Goal: Register for event/course

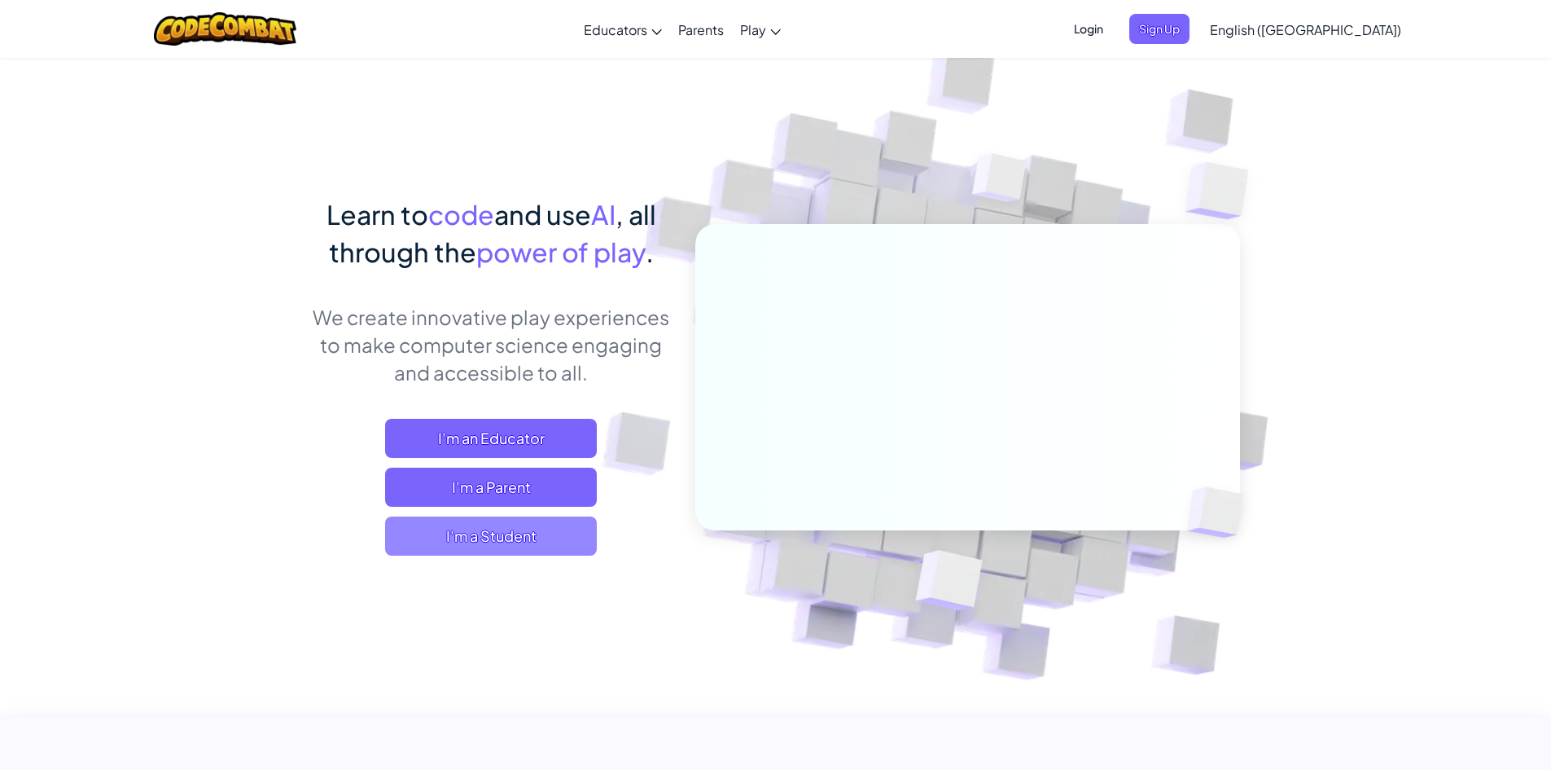
click at [558, 533] on span "I'm a Student" at bounding box center [491, 535] width 212 height 39
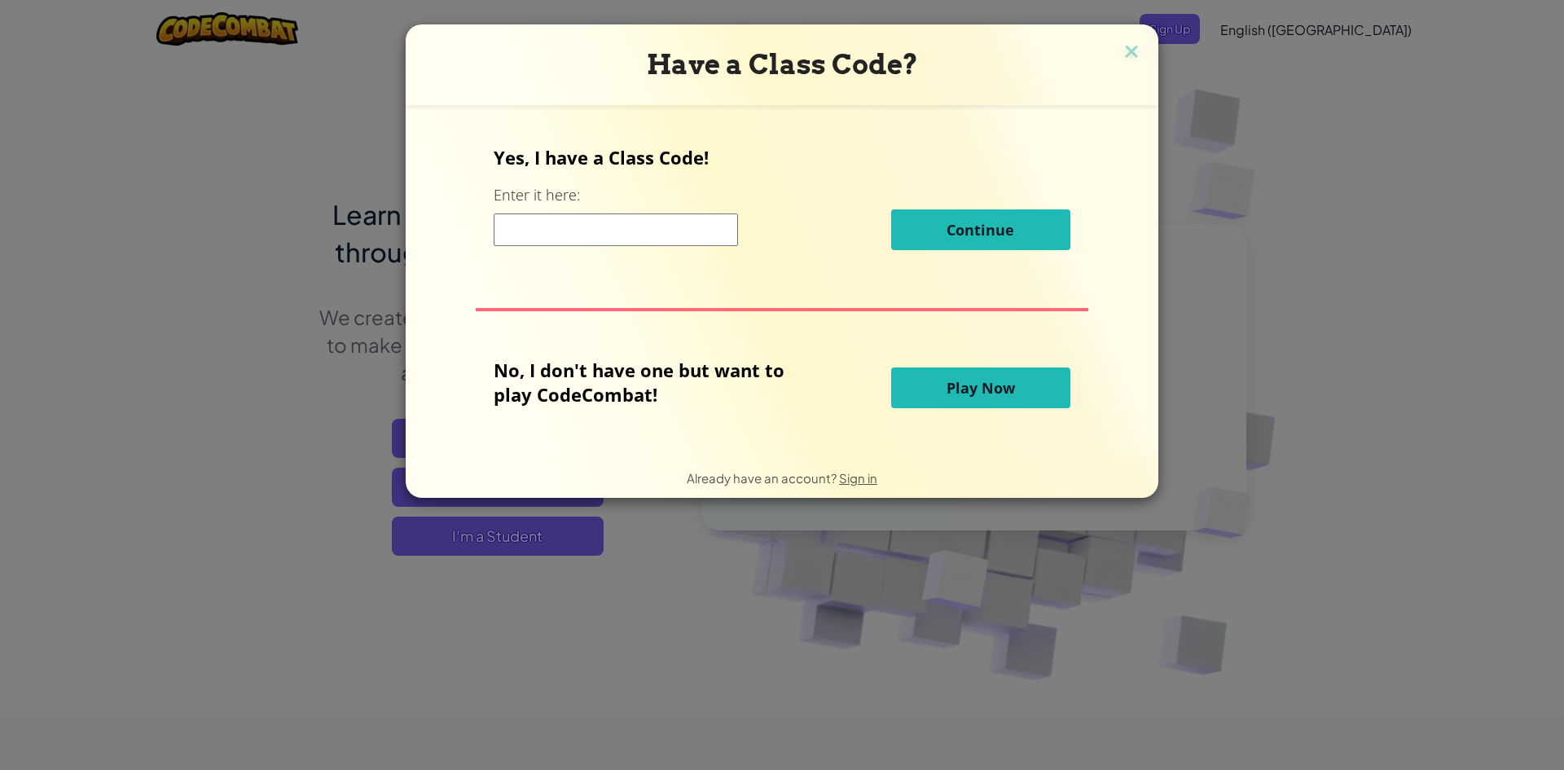
click at [902, 381] on button "Play Now" at bounding box center [980, 387] width 179 height 41
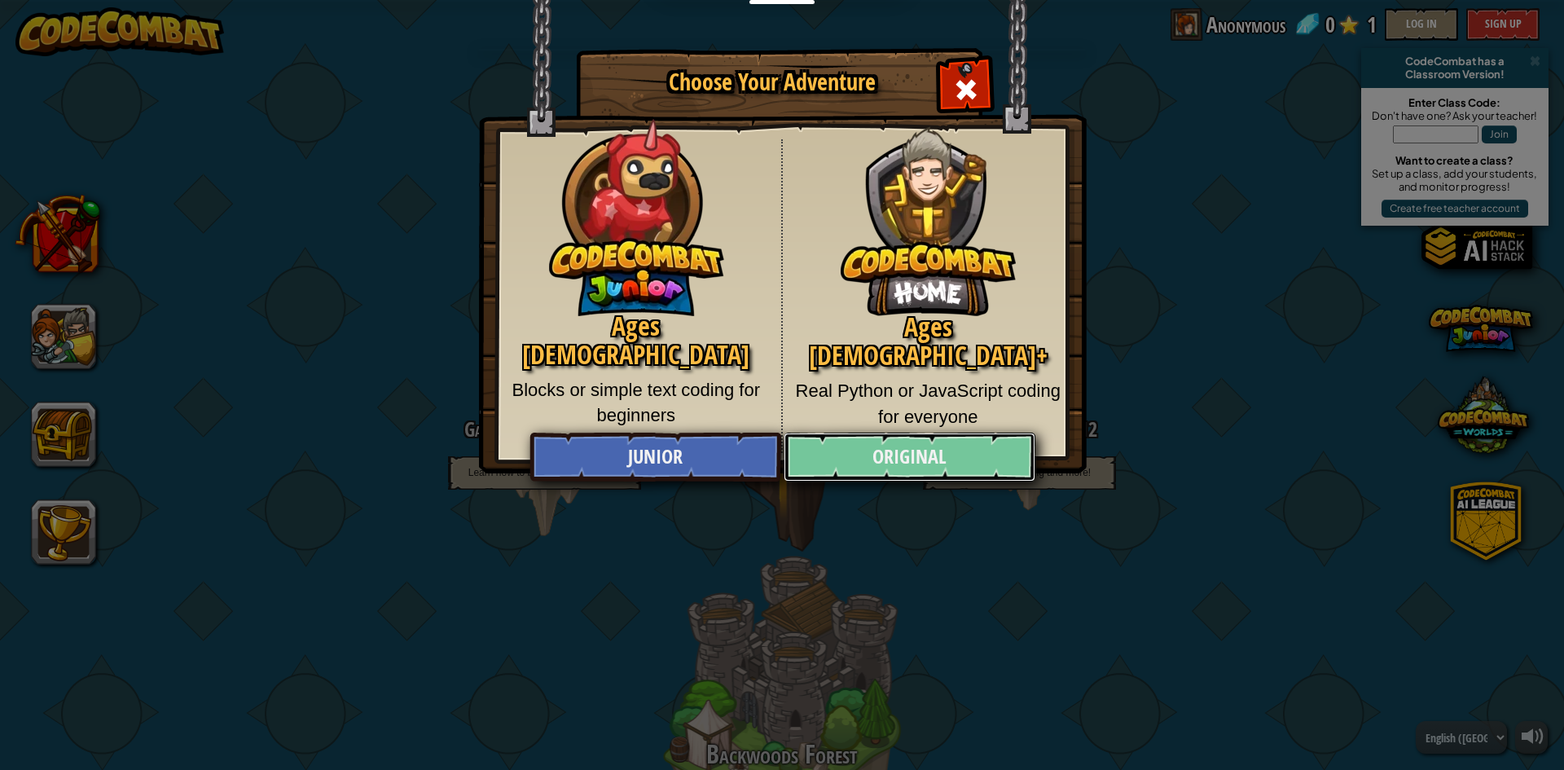
click at [895, 447] on link "Original" at bounding box center [908, 456] width 251 height 49
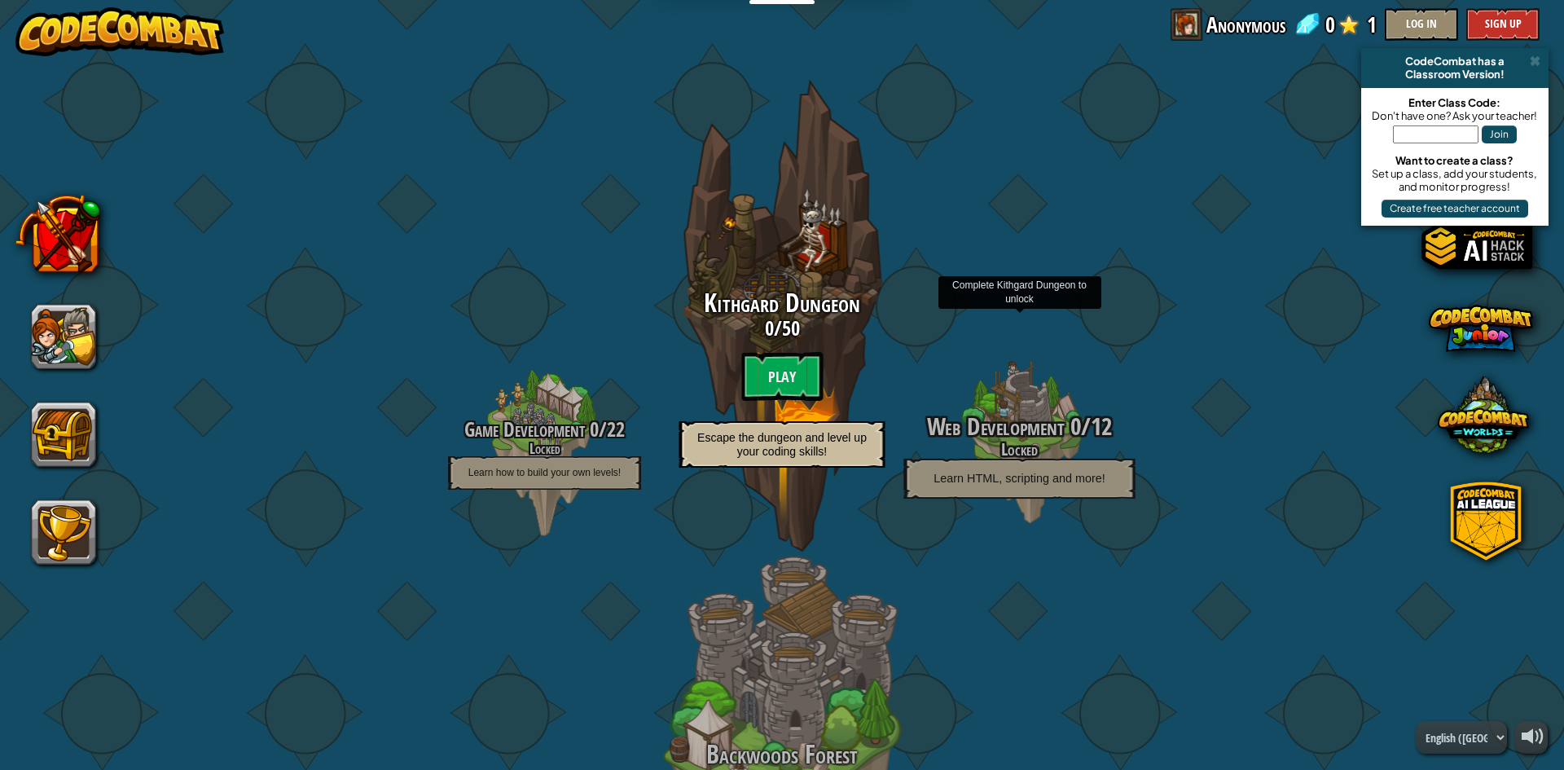
drag, startPoint x: 1059, startPoint y: 480, endPoint x: 1060, endPoint y: 471, distance: 9.9
click at [1059, 477] on span "Learn HTML, scripting and more!" at bounding box center [1018, 478] width 171 height 14
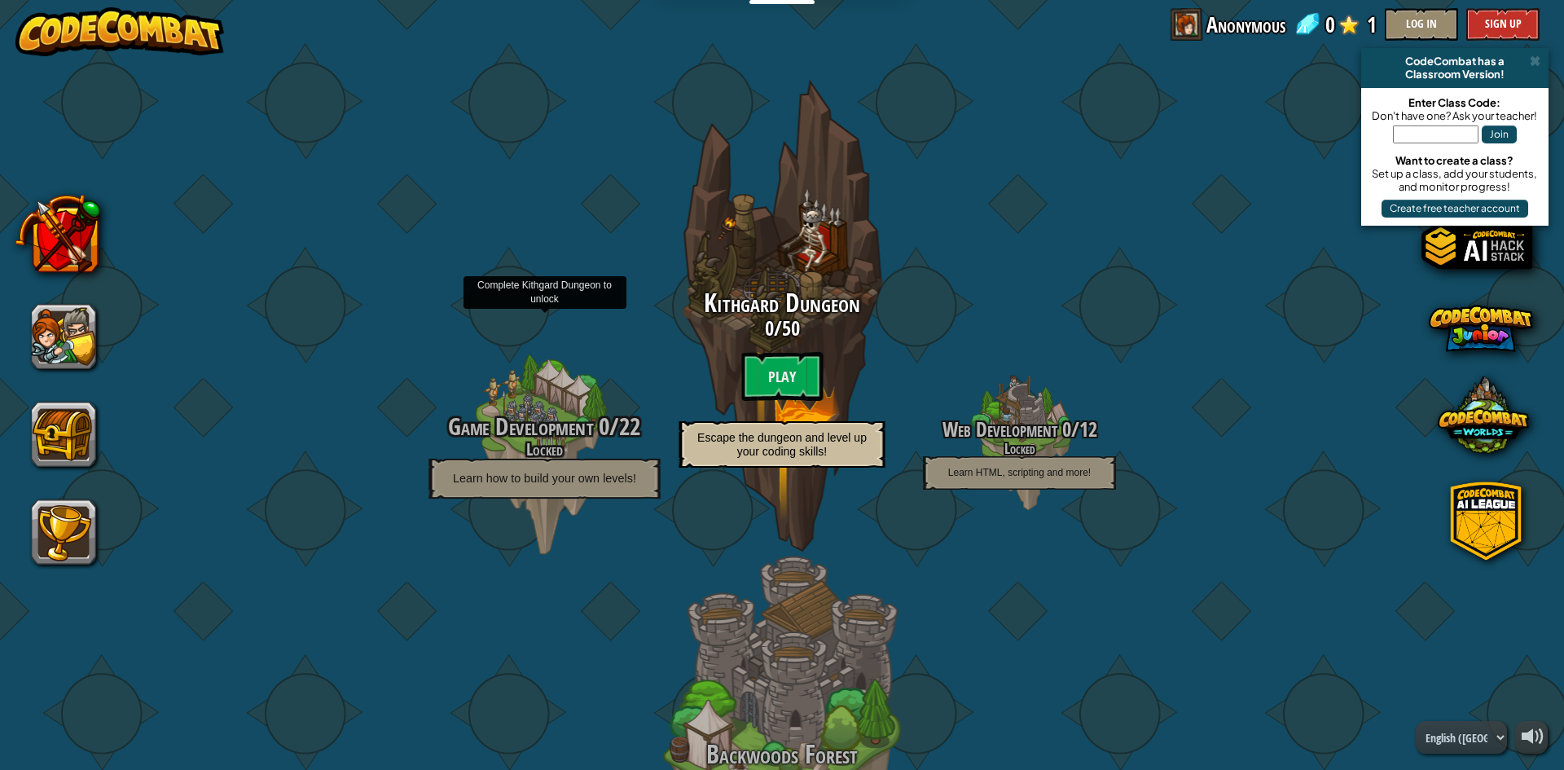
click at [507, 496] on p "Learn how to build your own levels!" at bounding box center [543, 478] width 231 height 40
click at [515, 454] on h4 "Locked" at bounding box center [543, 449] width 309 height 19
